Goal: Find specific page/section: Find specific page/section

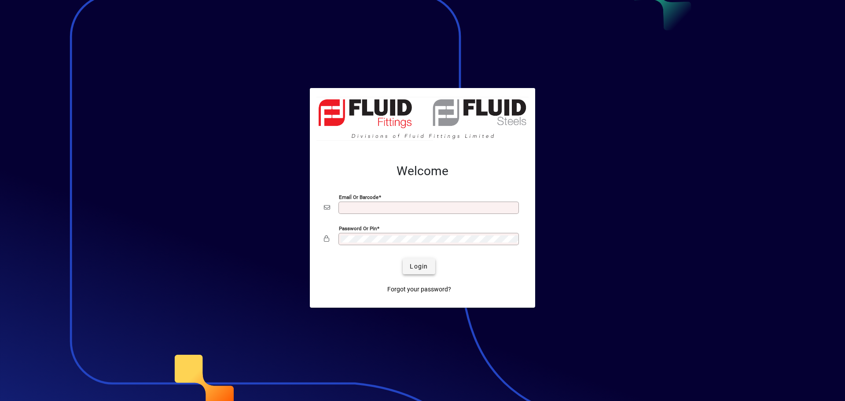
type input "**********"
click at [423, 264] on span "Login" at bounding box center [419, 266] width 18 height 9
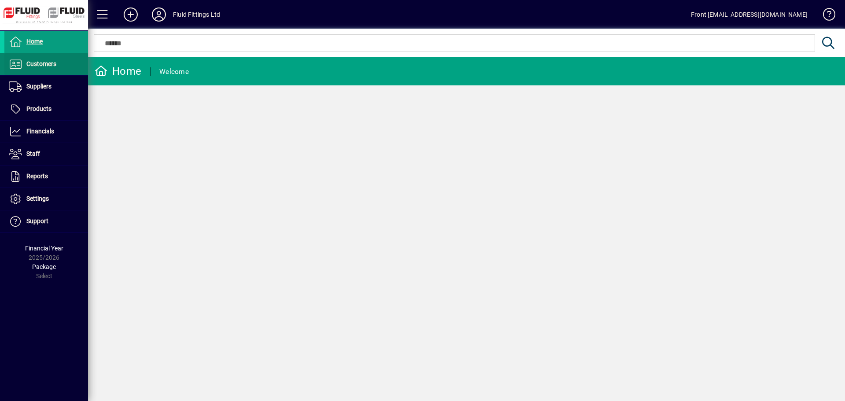
click at [52, 65] on span "Customers" at bounding box center [41, 63] width 30 height 7
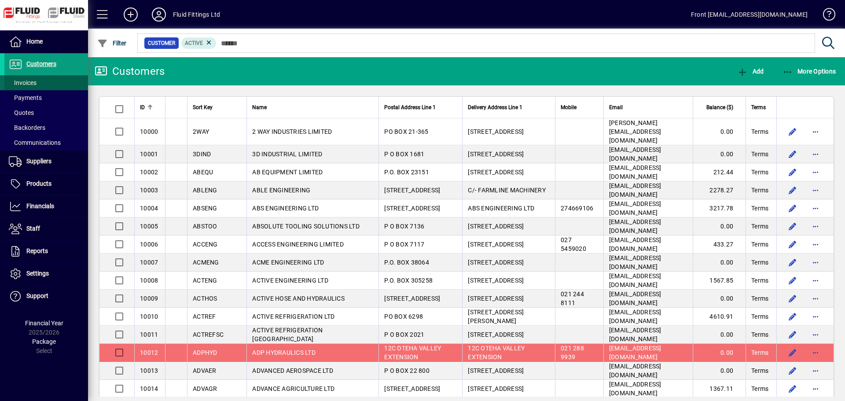
click at [33, 78] on span "Invoices" at bounding box center [20, 82] width 32 height 9
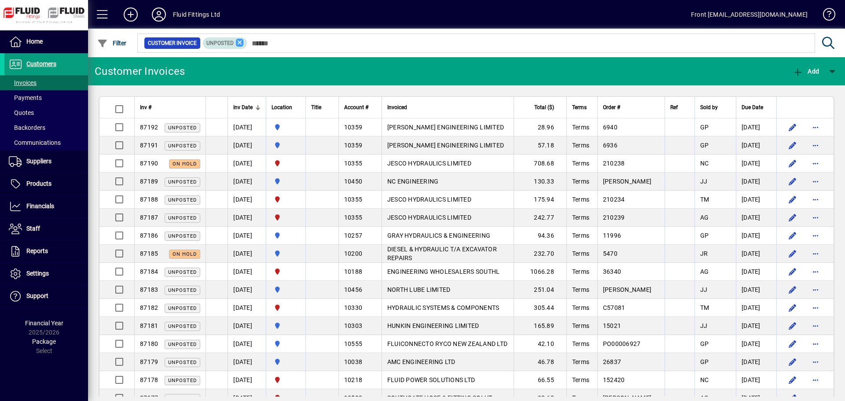
click at [237, 41] on icon at bounding box center [240, 43] width 8 height 8
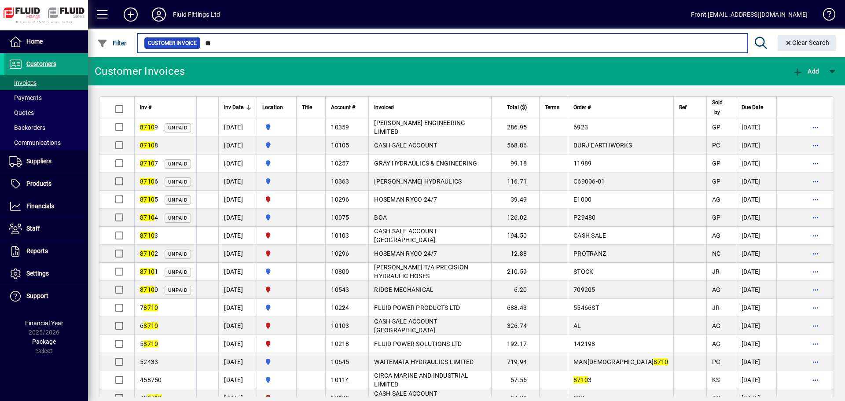
type input "*"
